Goal: Information Seeking & Learning: Compare options

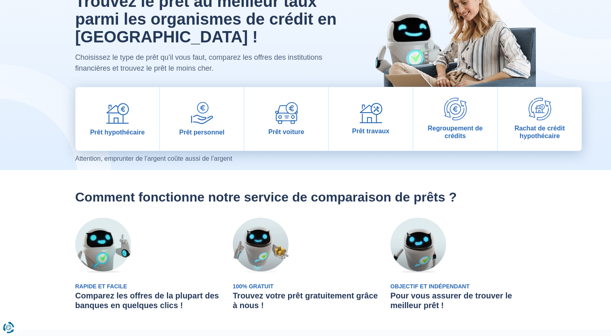
scroll to position [75, 0]
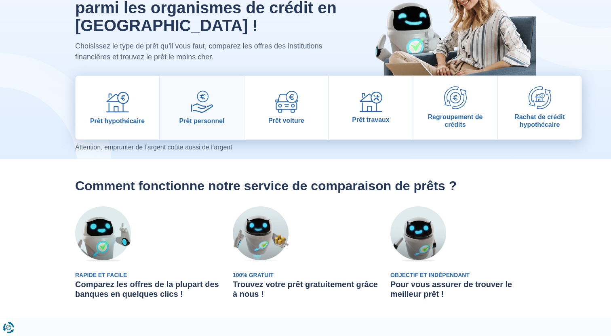
click at [192, 121] on span "Prêt personnel" at bounding box center [201, 121] width 45 height 8
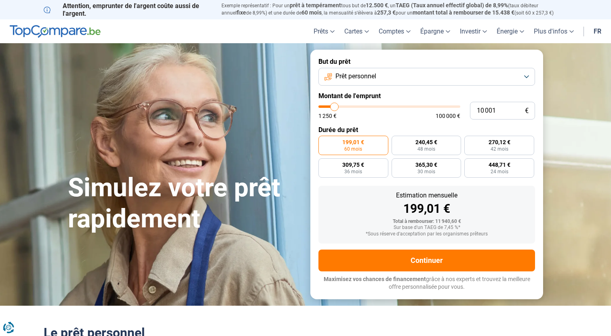
type input "10 500"
type input "10500"
type input "11 250"
type input "11250"
type input "12 000"
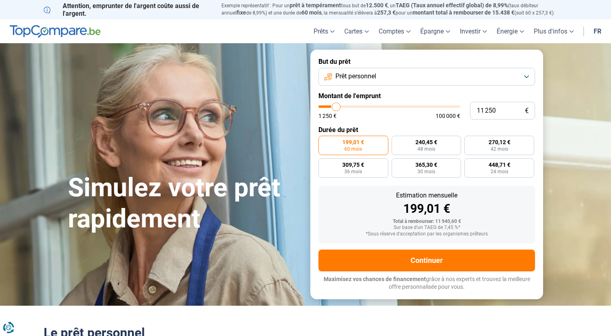
type input "12000"
type input "12 250"
type input "12250"
type input "12 750"
type input "12750"
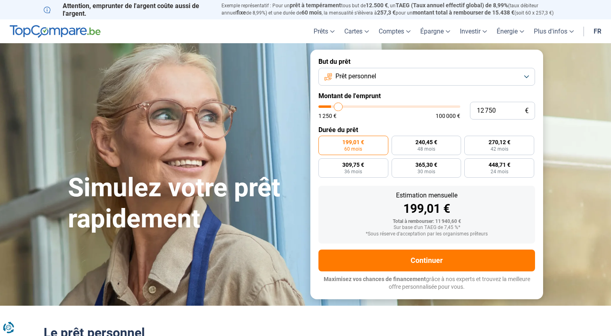
type input "13 000"
type input "13000"
type input "13 250"
type input "13250"
type input "13 500"
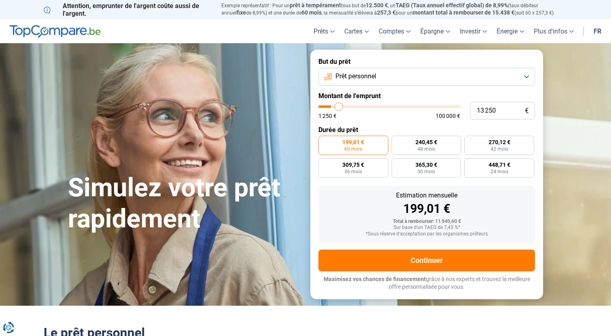
type input "13500"
type input "13 750"
type input "13750"
type input "14 250"
type input "14250"
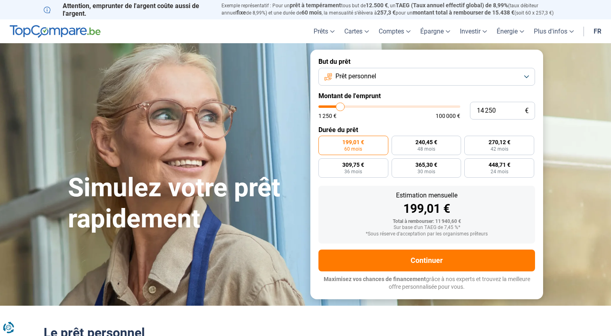
type input "14 500"
type input "14500"
type input "15 000"
type input "15000"
type input "15 250"
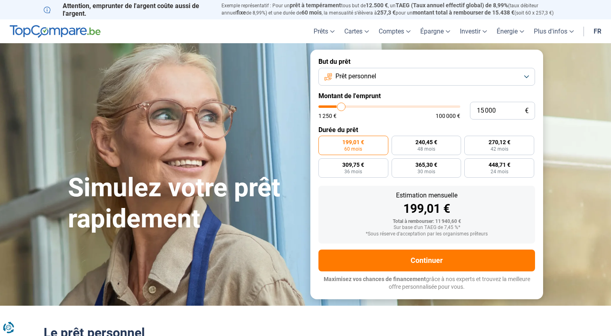
type input "15250"
type input "15 750"
type input "15750"
type input "16 000"
type input "16000"
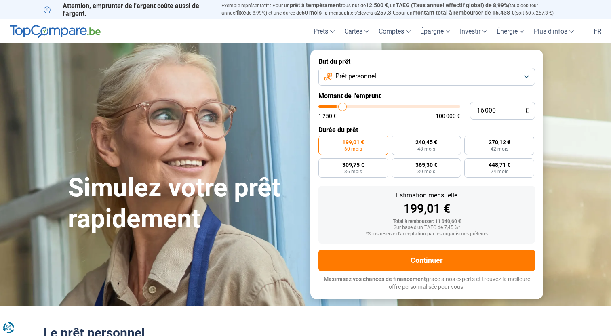
type input "16 500"
type input "16500"
type input "17 250"
type input "17250"
type input "17 500"
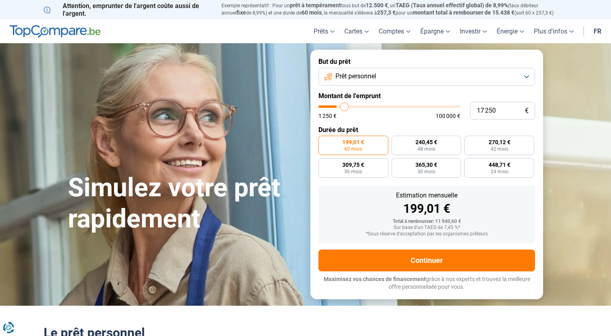
type input "17500"
type input "18 000"
type input "18000"
type input "18 250"
type input "18250"
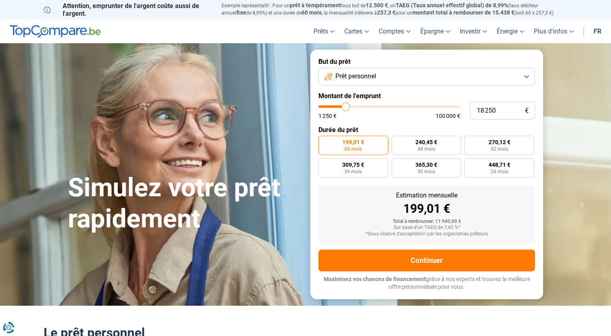
type input "18 500"
type input "18500"
type input "18 750"
type input "18750"
type input "19 250"
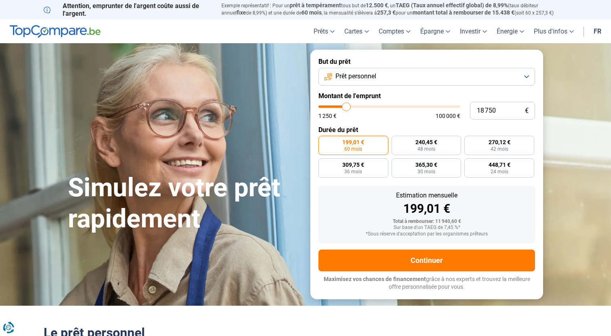
type input "19250"
type input "19 750"
type input "19750"
type input "20 250"
type input "20250"
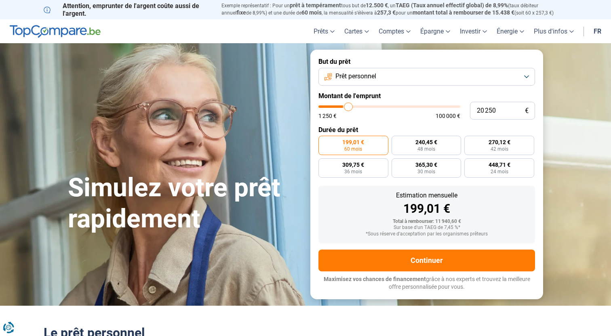
type input "20 750"
type input "20750"
type input "21 250"
type input "21250"
type input "21 750"
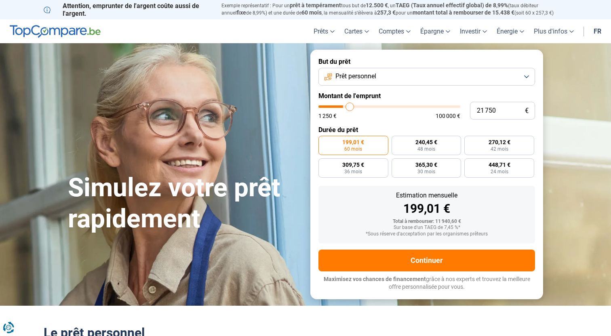
type input "21750"
type input "21 500"
type input "21500"
type input "21 250"
type input "21250"
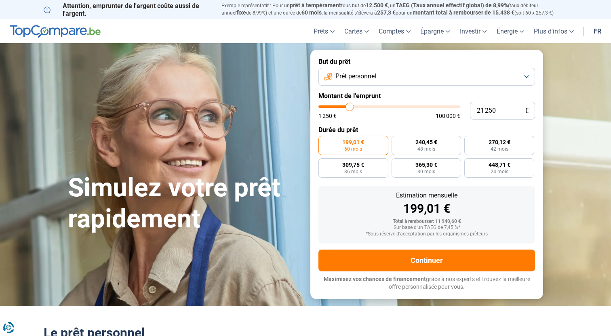
type input "20 750"
type input "20750"
type input "19 500"
type input "19500"
type input "18 750"
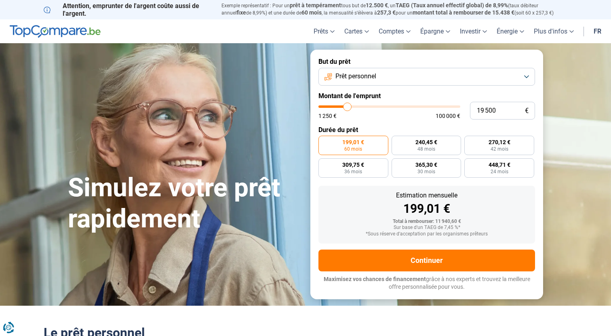
type input "18750"
type input "18 000"
type input "18000"
type input "17 500"
type input "17500"
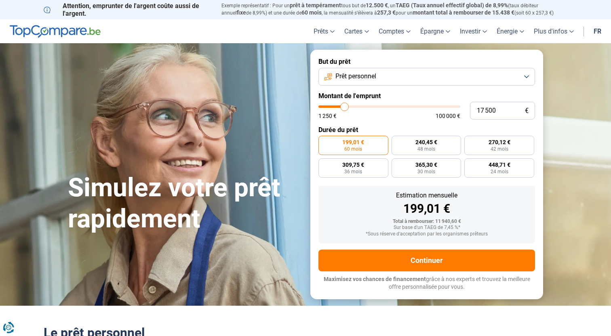
type input "17 250"
type input "17250"
type input "17 000"
type input "17000"
type input "16 750"
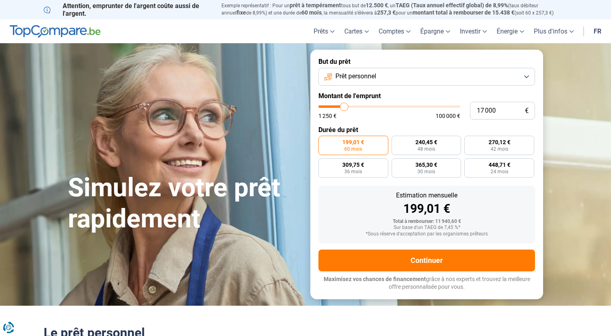
type input "16750"
type input "16 250"
type input "16250"
type input "15 750"
type input "15750"
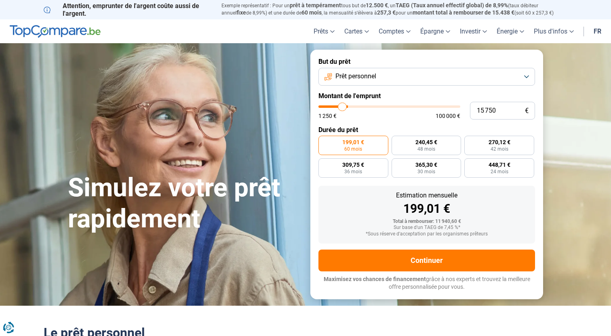
type input "15 000"
type input "15000"
type input "14 500"
type input "14500"
type input "14 000"
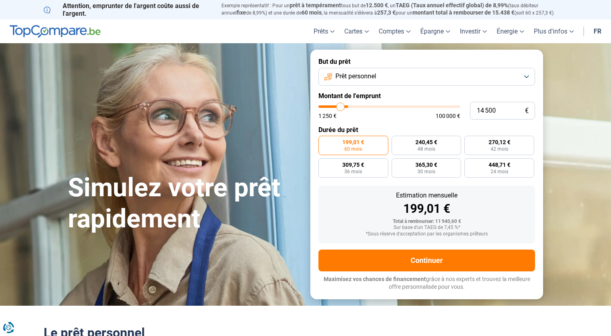
type input "14000"
type input "13 250"
type input "13250"
type input "12 750"
type input "12750"
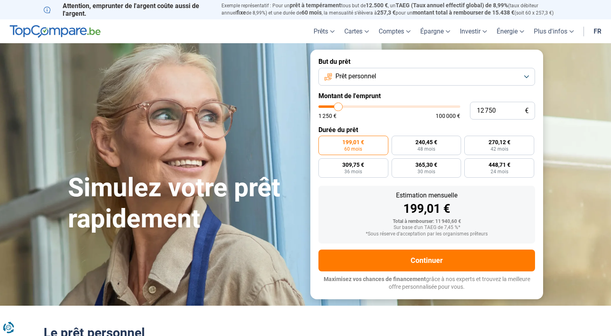
type input "12 000"
type input "12000"
type input "11 500"
type input "11500"
type input "11 000"
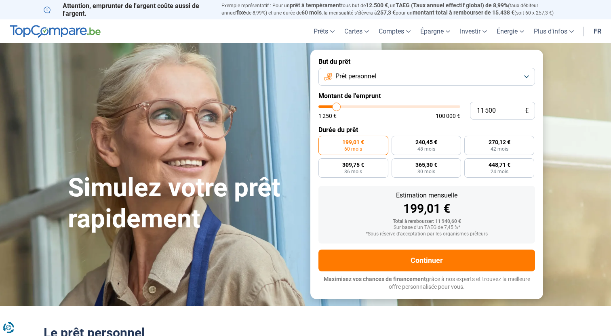
type input "11000"
type input "10 750"
type input "10750"
type input "10 500"
type input "10500"
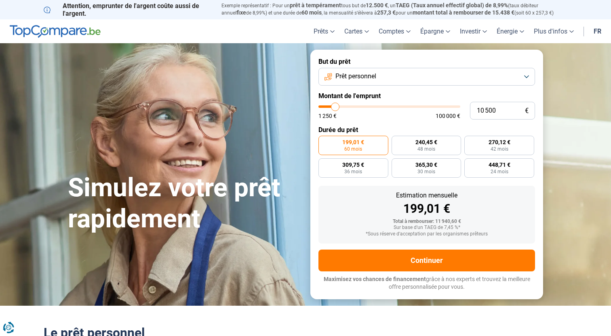
type input "10 000"
type input "10000"
type input "9 500"
type input "9500"
type input "8 750"
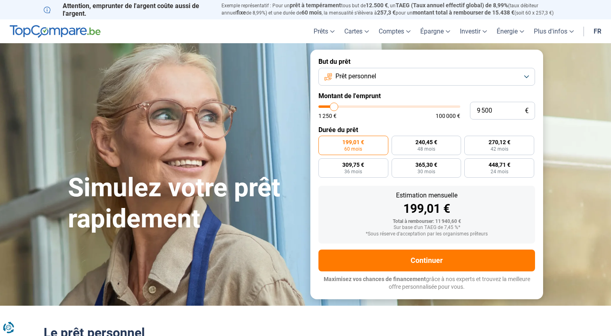
type input "8750"
type input "8 000"
type input "8000"
type input "7 750"
type input "7750"
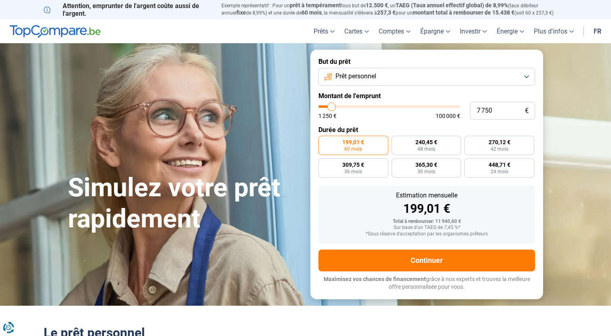
type input "7 250"
type input "7250"
type input "7 000"
type input "7000"
type input "2 250"
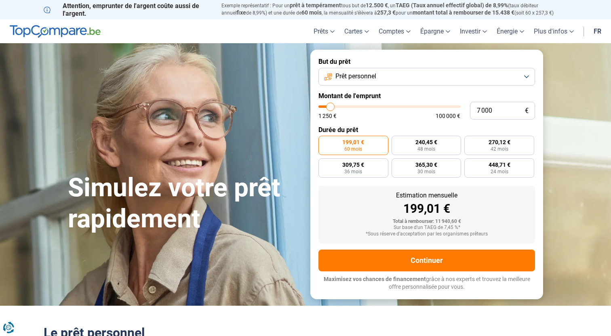
type input "2250"
type input "1 250"
type input "1250"
type input "3 250"
type input "3250"
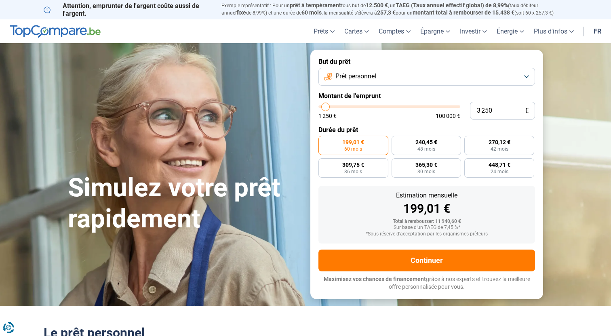
type input "3 750"
type input "3750"
type input "3 500"
type input "3500"
type input "3 000"
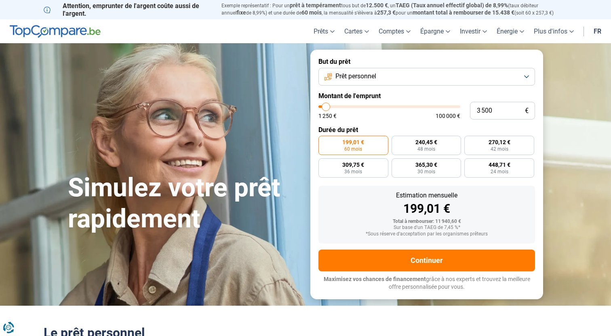
type input "3000"
type input "3 250"
type input "3250"
type input "3 500"
type input "3500"
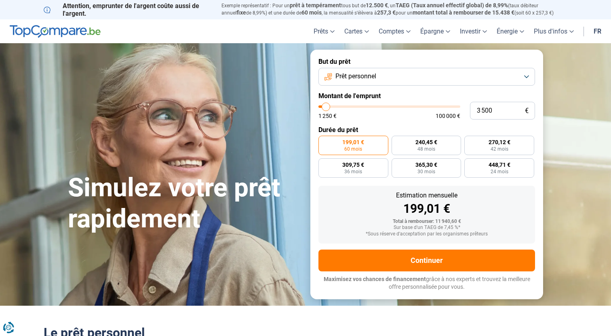
type input "3 750"
type input "3750"
type input "4 000"
type input "4000"
type input "4 250"
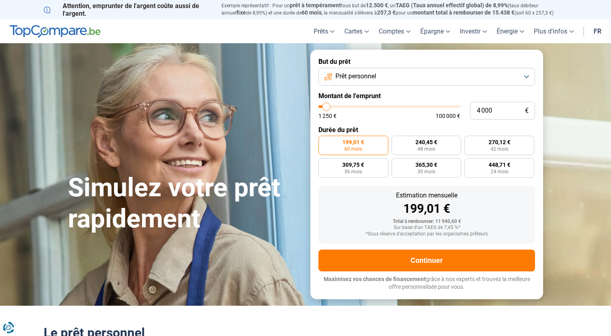
type input "4250"
type input "4 500"
type input "4500"
type input "4 750"
type input "4750"
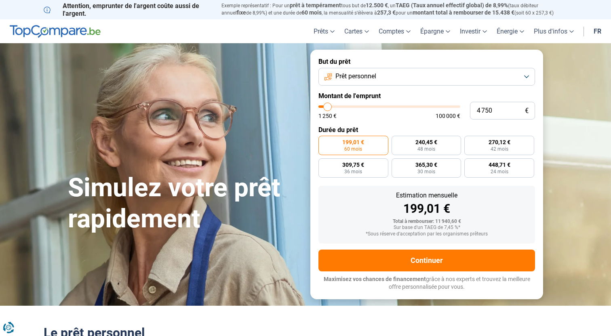
type input "5 000"
type input "5000"
type input "5 250"
type input "5250"
type input "5 000"
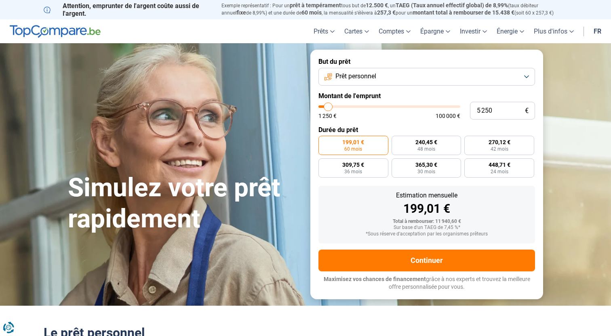
type input "5000"
type input "4 750"
type input "4750"
type input "5 000"
type input "5000"
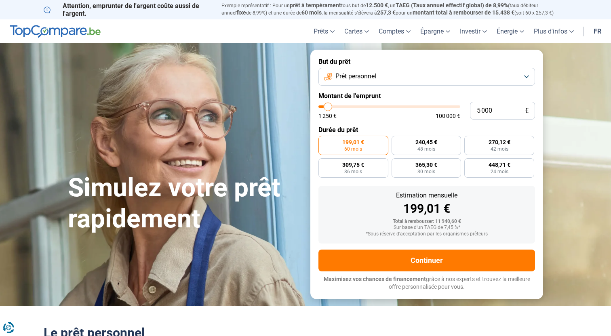
type input "5 250"
type input "5250"
type input "5 500"
type input "5500"
type input "5 250"
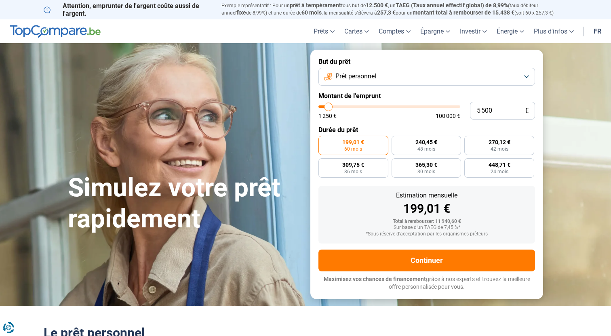
type input "5250"
type input "5 000"
type input "5000"
type input "4 750"
type input "4750"
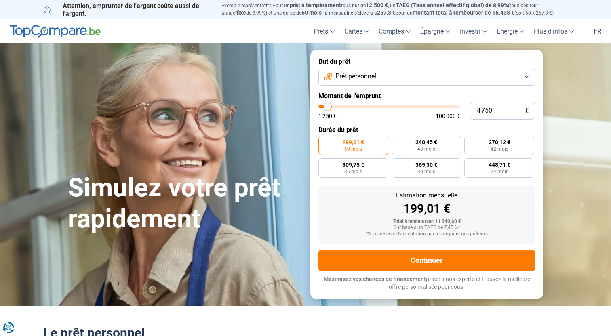
type input "5 000"
drag, startPoint x: 335, startPoint y: 108, endPoint x: 328, endPoint y: 106, distance: 7.1
type input "5000"
click at [328, 106] on input "range" at bounding box center [390, 107] width 142 height 2
radio input "true"
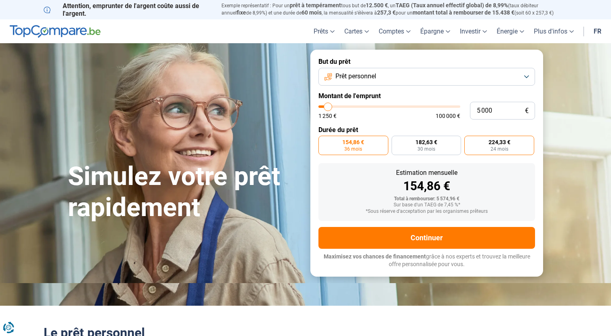
click at [500, 144] on span "224,33 €" at bounding box center [500, 143] width 22 height 6
click at [470, 141] on input "224,33 € 24 mois" at bounding box center [467, 138] width 5 height 5
radio input "true"
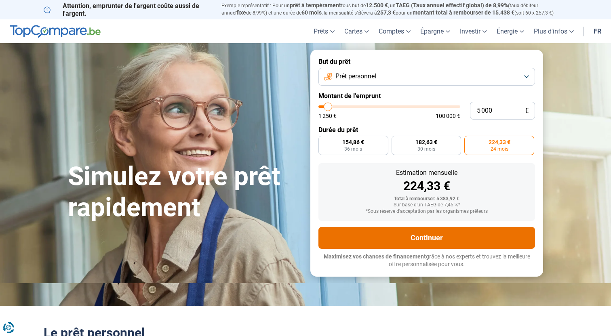
click at [426, 242] on button "Continuer" at bounding box center [427, 238] width 217 height 22
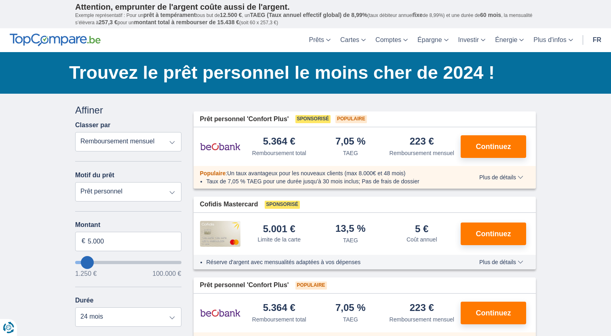
select select "trp+"
click option "Remboursement total" at bounding box center [0, 0] width 0 height 0
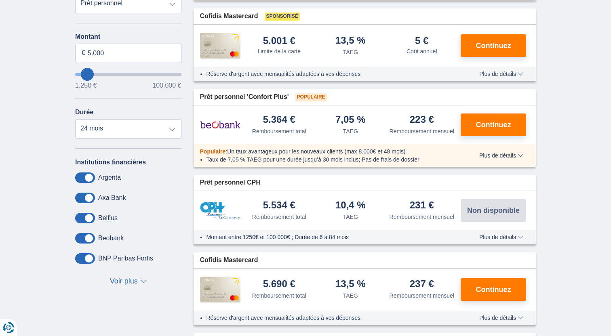
scroll to position [32, 0]
